Goal: Browse casually

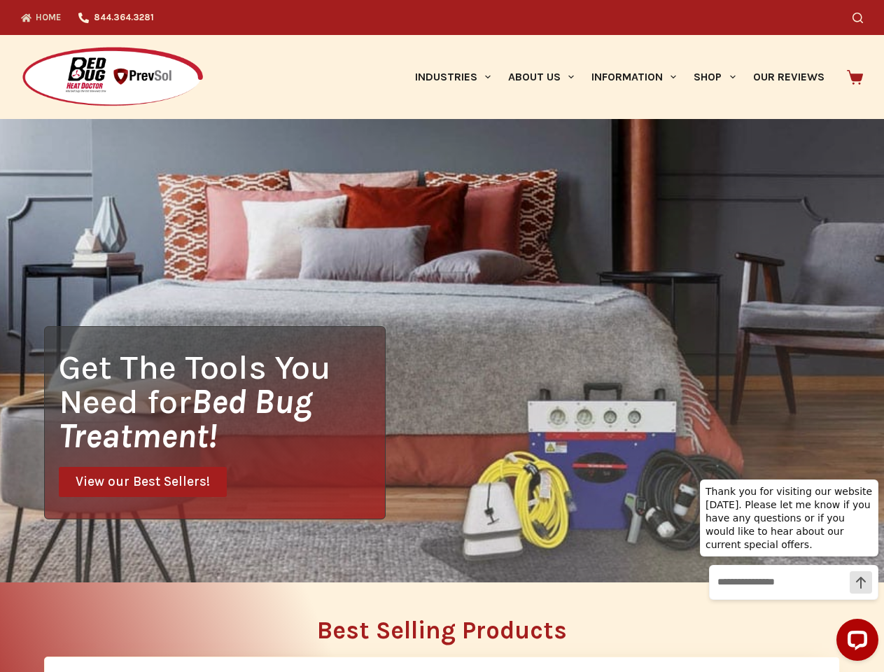
click at [442, 336] on div "Get The Tools You Need for Bed Bug Treatment! View our Best Sellers!" at bounding box center [442, 350] width 884 height 463
click at [863, 18] on icon "Search" at bounding box center [858, 18] width 11 height 11
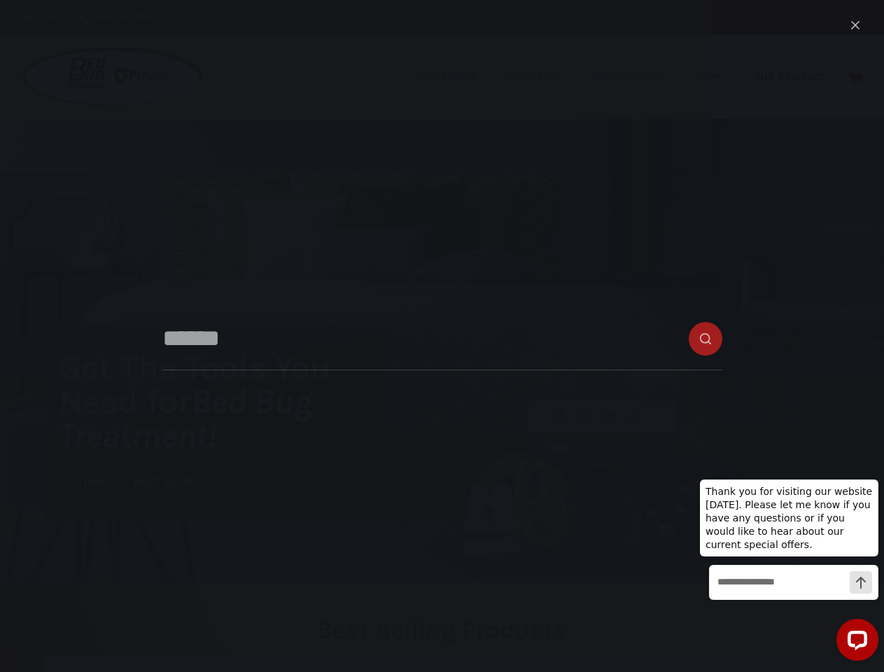
click at [458, 77] on link "Industries" at bounding box center [452, 77] width 93 height 84
click at [547, 77] on link "About Us" at bounding box center [540, 77] width 83 height 84
click at [640, 77] on link "Information" at bounding box center [634, 77] width 102 height 84
click at [720, 77] on link "Shop" at bounding box center [714, 77] width 59 height 84
